Goal: Information Seeking & Learning: Learn about a topic

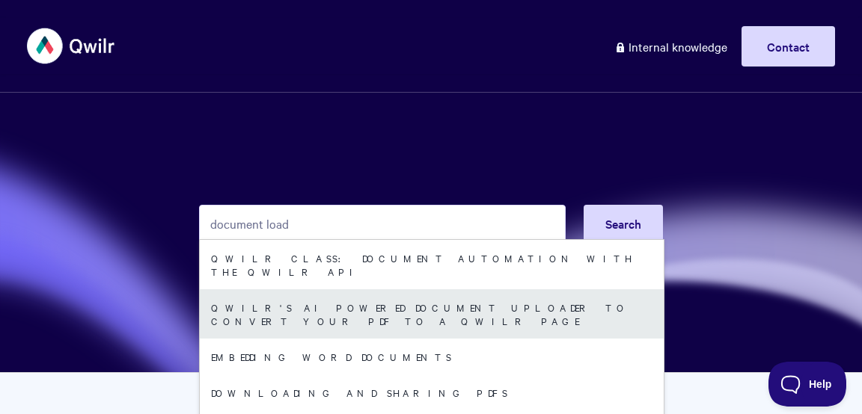
type input "document load"
click at [354, 290] on link "Qwilr's AI Powered Document Uploader to Convert your PDF to a Qwilr Page" at bounding box center [432, 314] width 464 height 49
